Goal: Register for event/course

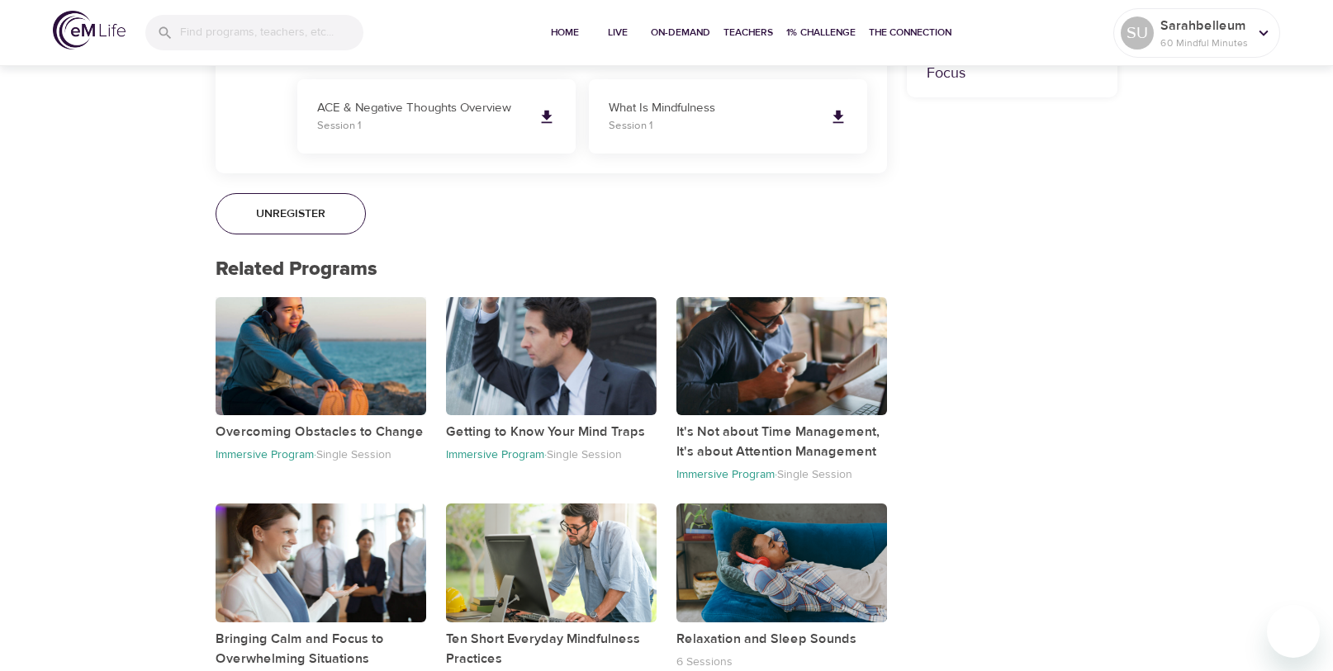
scroll to position [1156, 0]
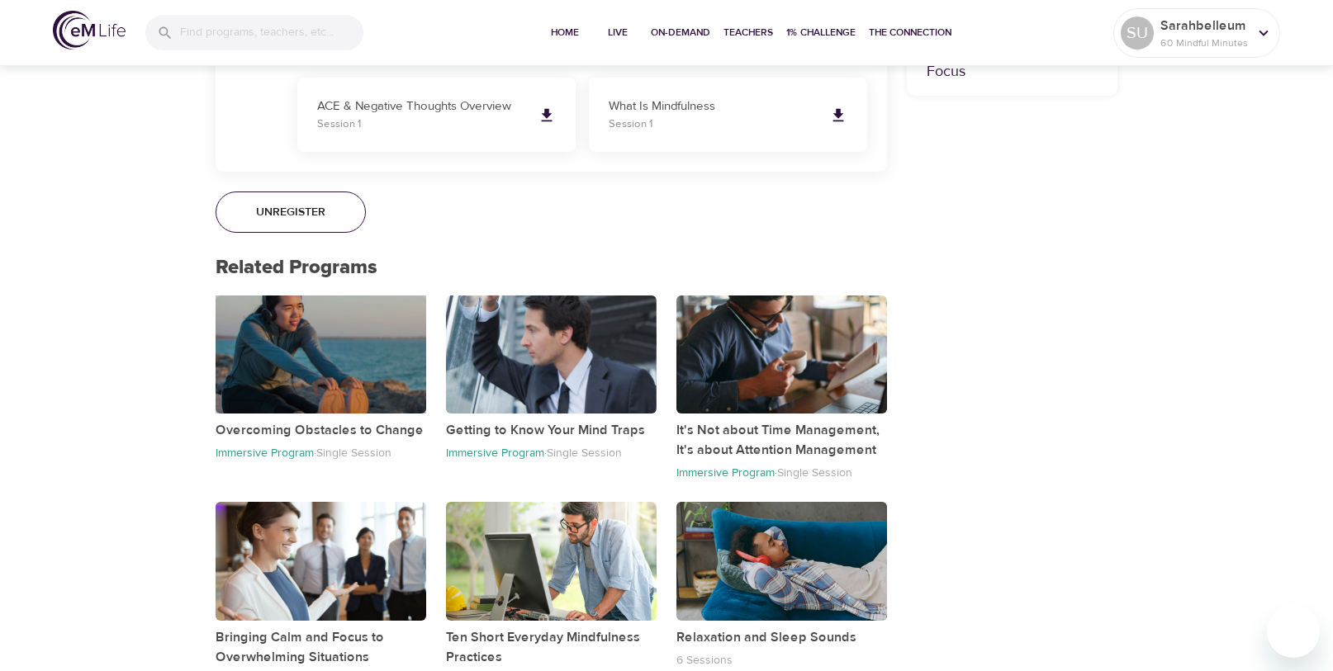
click at [313, 372] on div "button" at bounding box center [321, 355] width 211 height 118
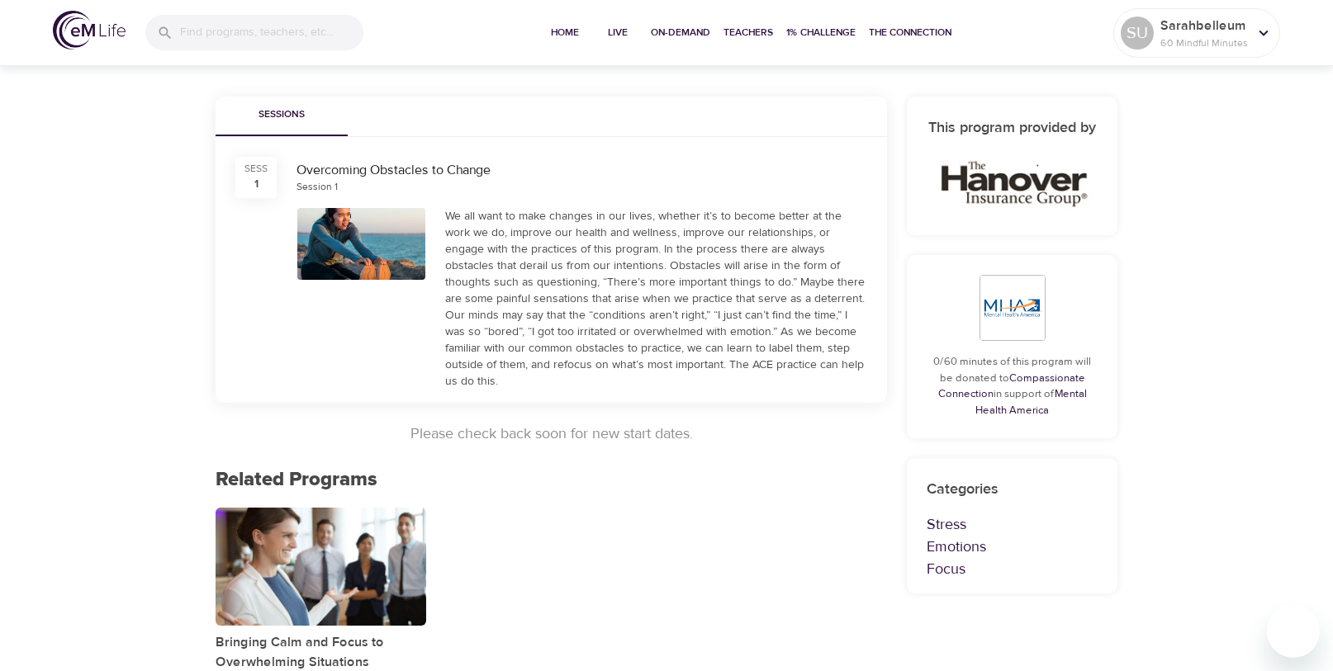
scroll to position [372, 0]
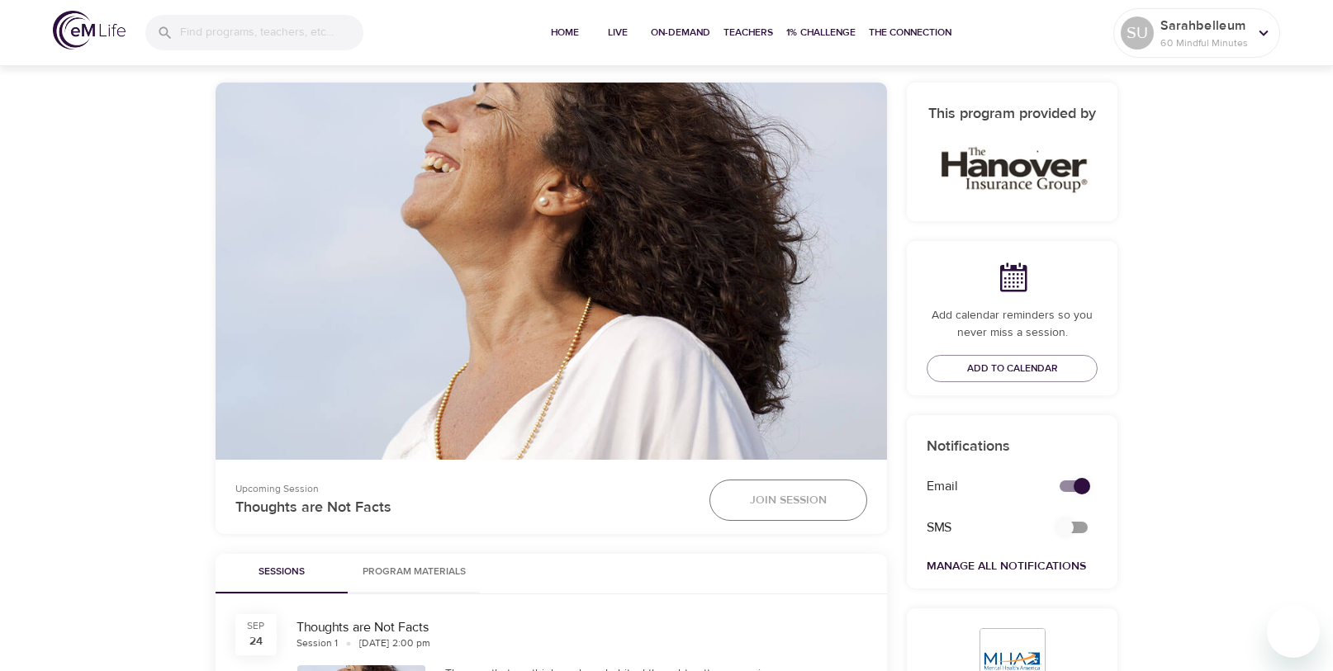
scroll to position [372, 0]
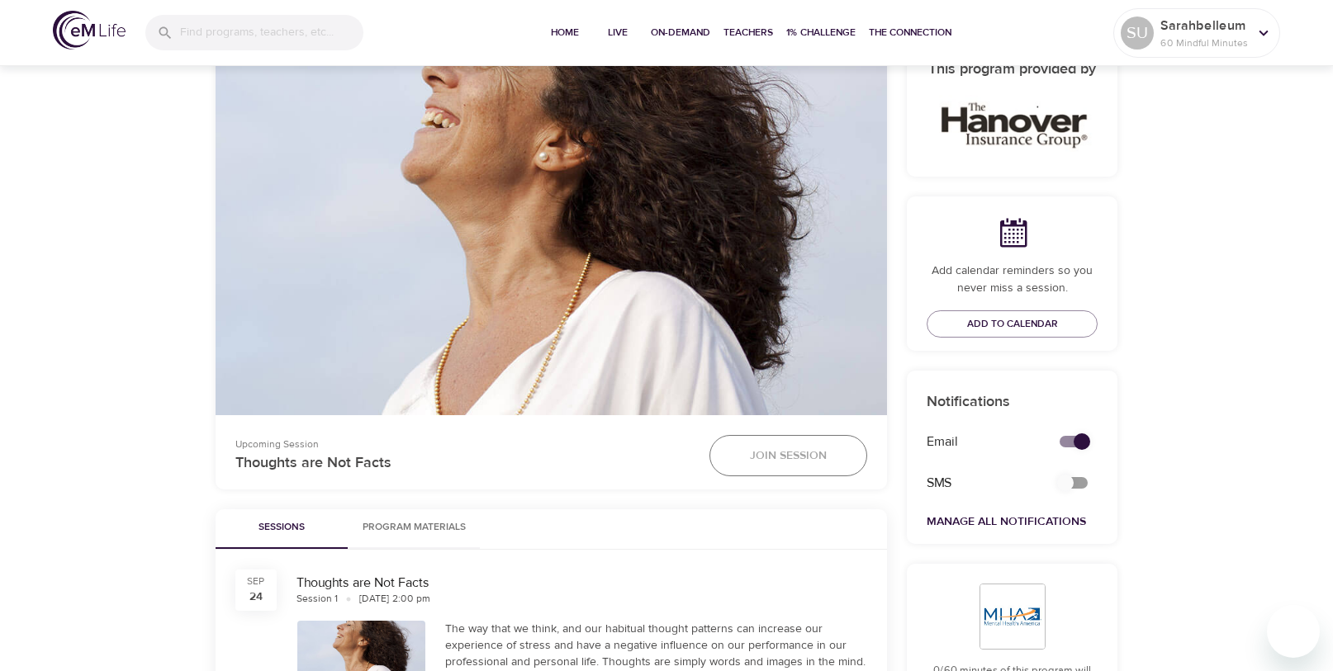
click at [784, 454] on span "Join Session" at bounding box center [788, 456] width 77 height 21
